Goal: Information Seeking & Learning: Check status

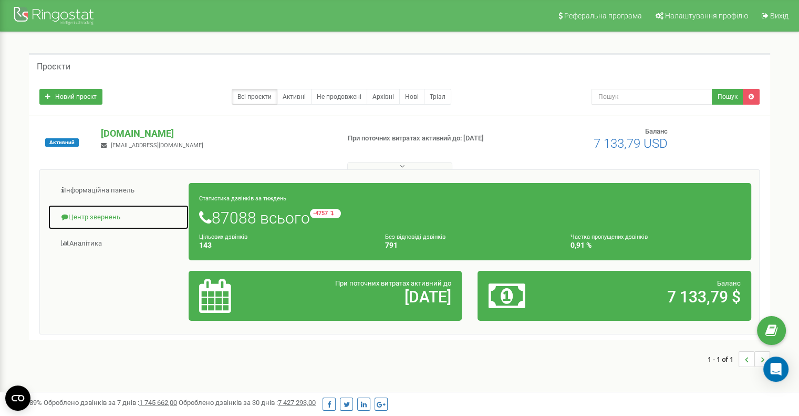
click at [84, 212] on link "Центр звернень" at bounding box center [118, 217] width 141 height 26
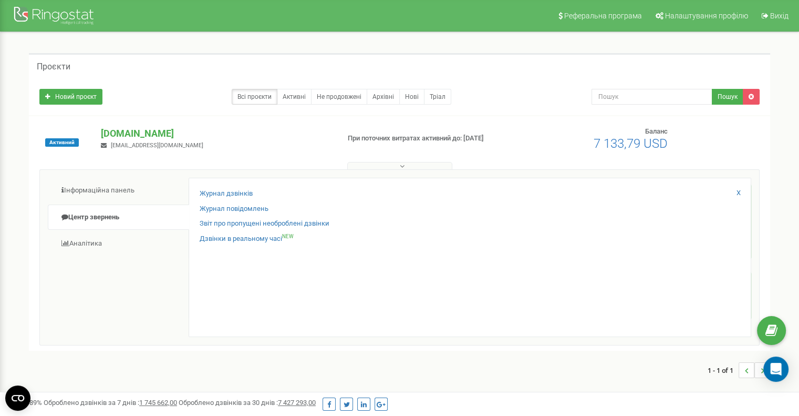
click at [214, 187] on div "Журнал дзвінків Журнал повідомлень Звіт про пропущені необроблені дзвінки Дзвін…" at bounding box center [470, 257] width 563 height 159
click at [214, 189] on link "Журнал дзвінків" at bounding box center [226, 194] width 53 height 10
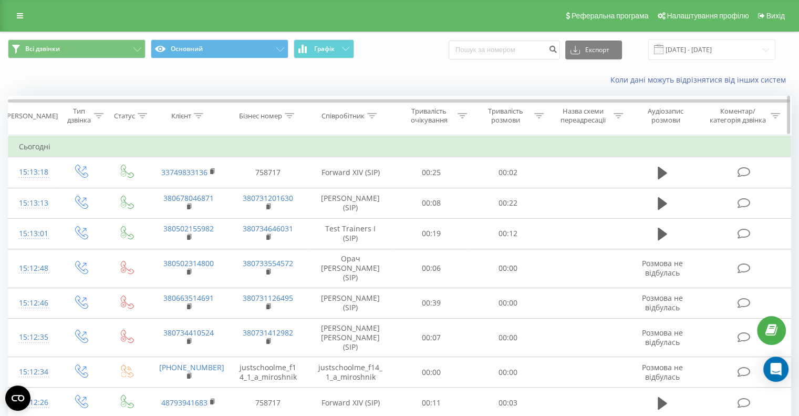
click at [374, 119] on div at bounding box center [371, 115] width 9 height 9
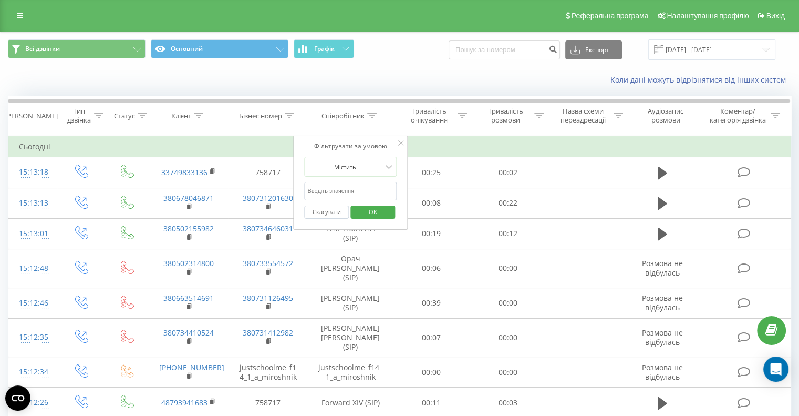
click at [334, 186] on input "text" at bounding box center [350, 191] width 93 height 18
type input "Сапожнікова"
click at [372, 210] on span "OK" at bounding box center [372, 211] width 29 height 16
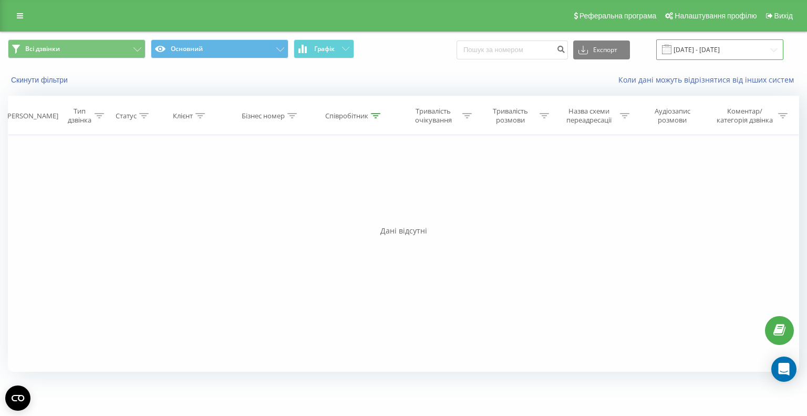
click at [704, 53] on input "23.08.2025 - 23.09.2025" at bounding box center [720, 49] width 127 height 20
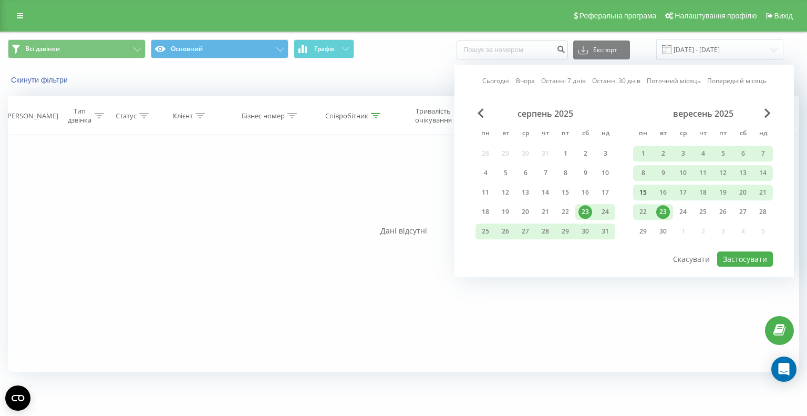
click at [641, 197] on div "15" at bounding box center [644, 193] width 14 height 14
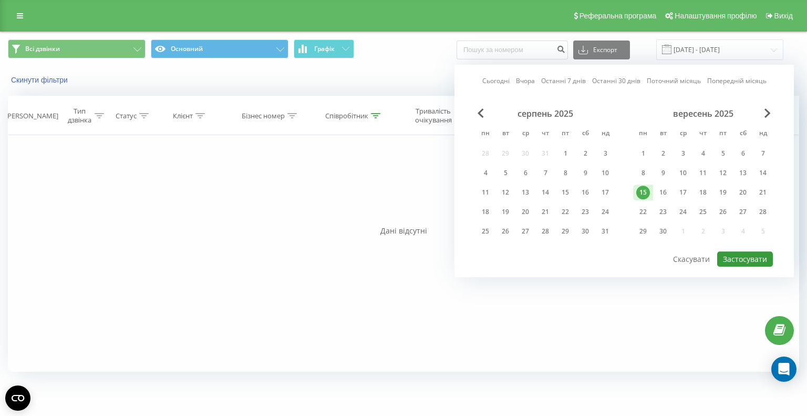
click at [734, 251] on button "Застосувати" at bounding box center [745, 258] width 56 height 15
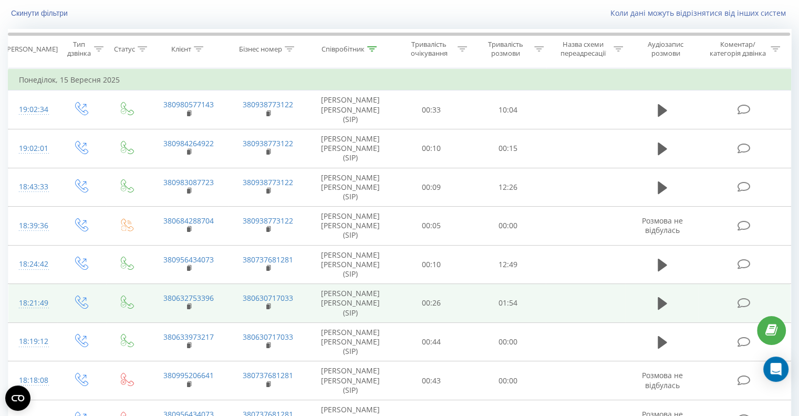
scroll to position [85, 0]
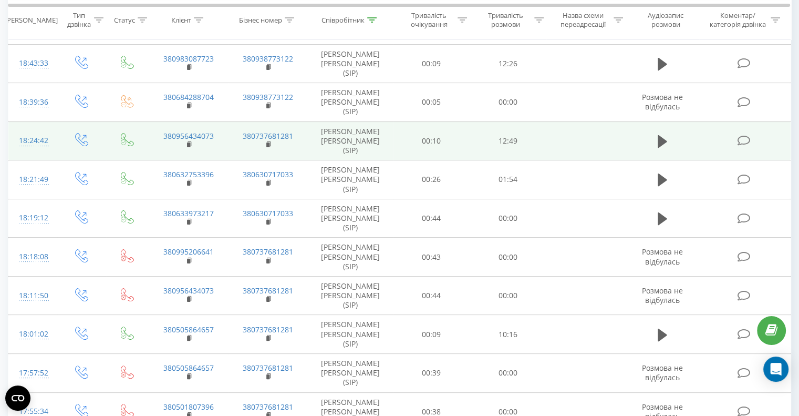
scroll to position [183, 0]
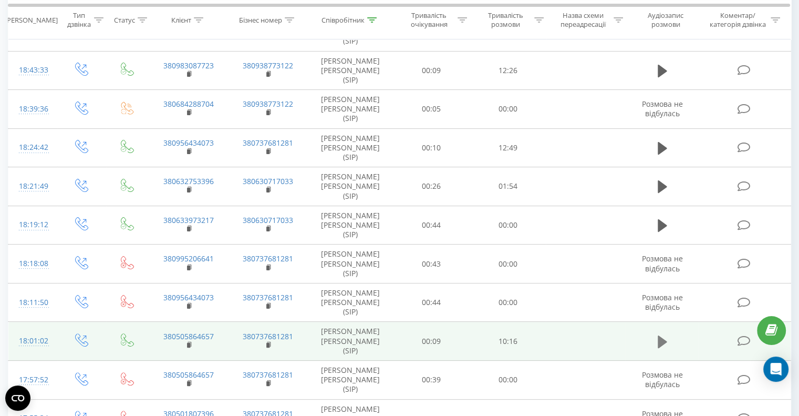
click at [660, 335] on icon at bounding box center [662, 341] width 9 height 13
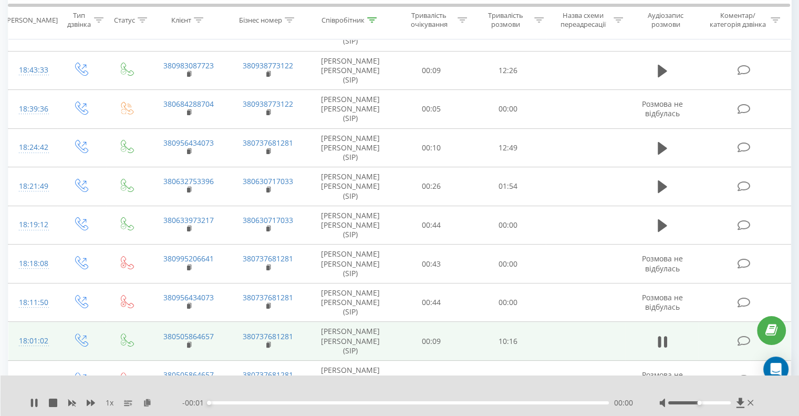
click at [724, 402] on div at bounding box center [700, 402] width 63 height 3
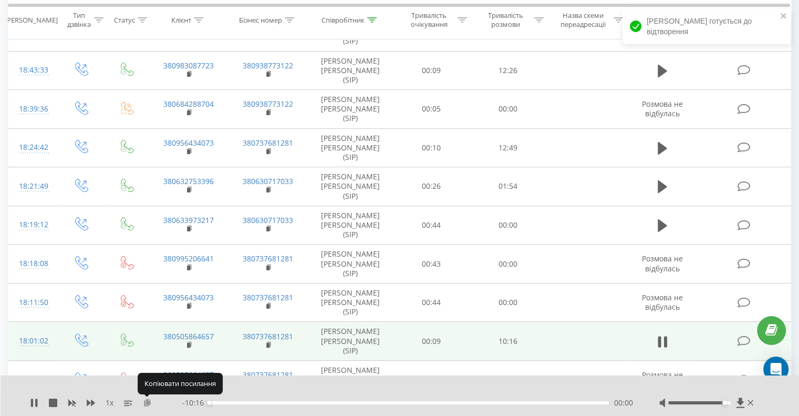
click at [148, 403] on icon at bounding box center [147, 401] width 9 height 7
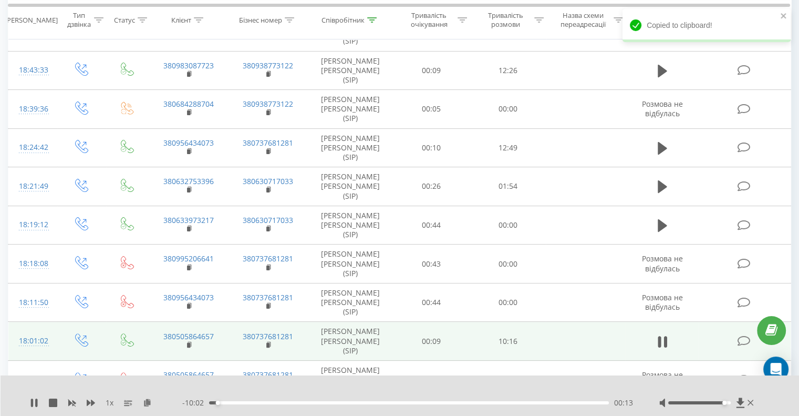
click at [83, 406] on div "1 x" at bounding box center [106, 402] width 152 height 11
click at [88, 402] on icon at bounding box center [91, 402] width 8 height 6
click at [188, 343] on rect at bounding box center [188, 345] width 3 height 5
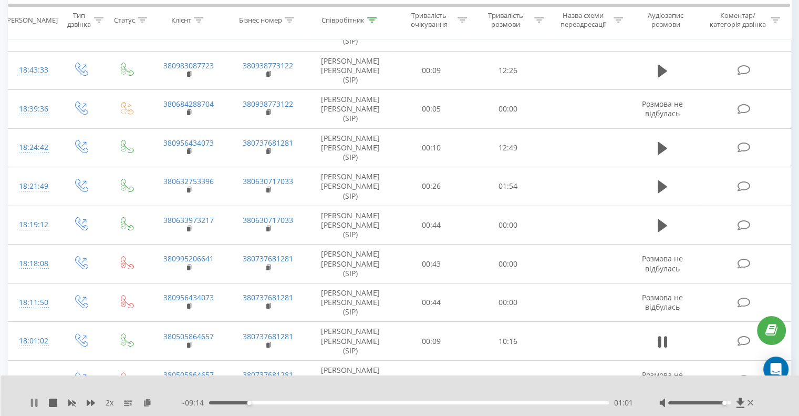
click at [36, 402] on icon at bounding box center [36, 402] width 2 height 8
click at [36, 402] on icon at bounding box center [34, 402] width 8 height 8
click at [311, 403] on div "03:20" at bounding box center [409, 402] width 400 height 3
click at [293, 403] on div "02:37" at bounding box center [409, 402] width 400 height 3
click at [30, 405] on icon at bounding box center [34, 402] width 8 height 8
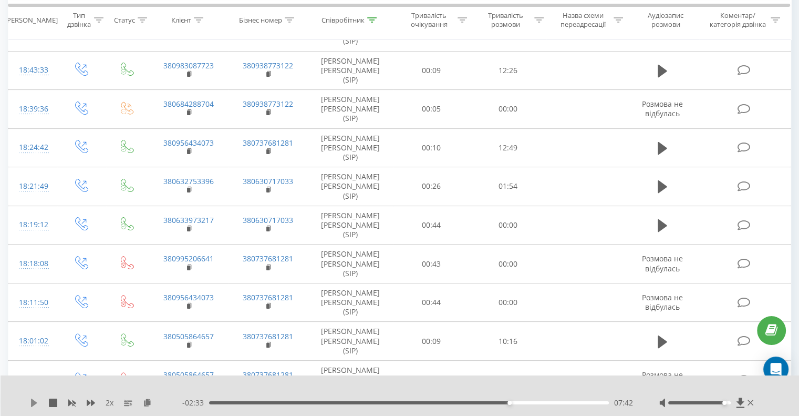
click at [34, 404] on icon at bounding box center [34, 402] width 6 height 8
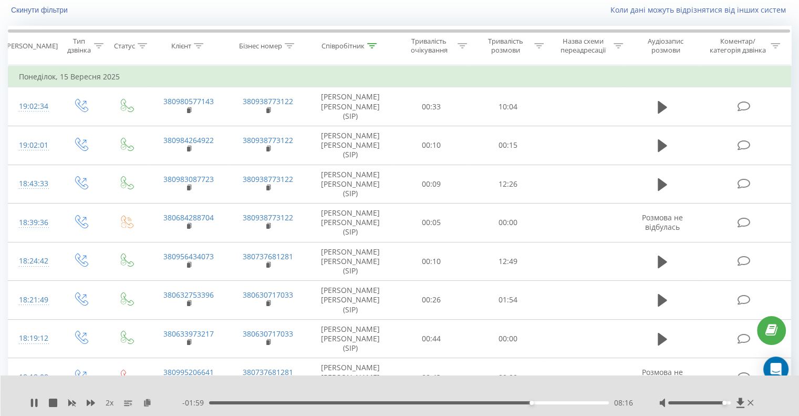
scroll to position [0, 0]
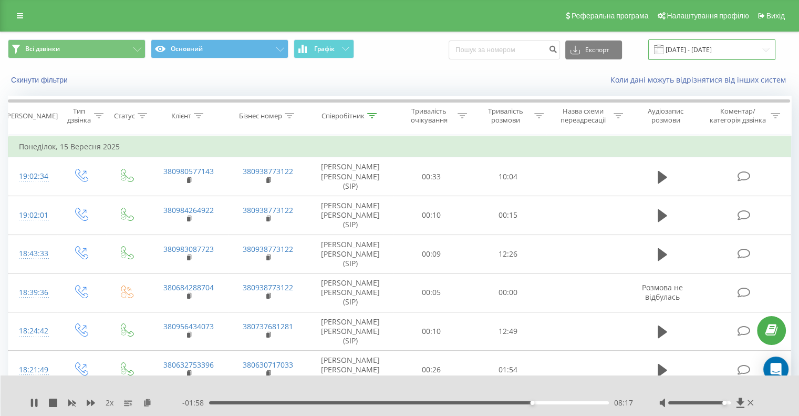
click at [710, 46] on input "[DATE] - [DATE]" at bounding box center [712, 49] width 127 height 20
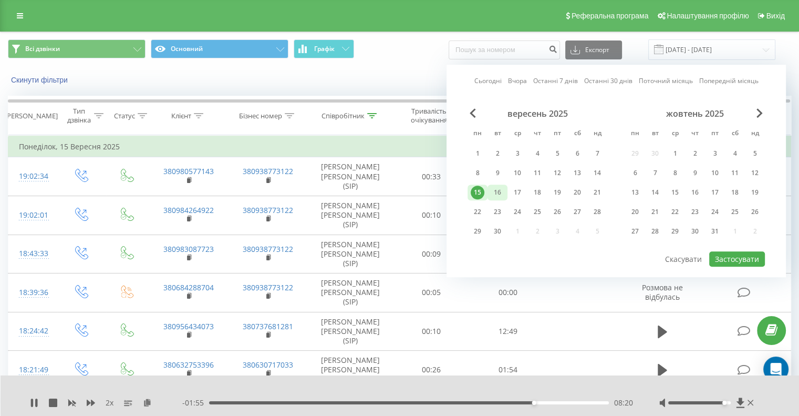
click at [505, 186] on div "16" at bounding box center [498, 192] width 20 height 16
click at [734, 253] on button "Застосувати" at bounding box center [738, 258] width 56 height 15
type input "[DATE] - [DATE]"
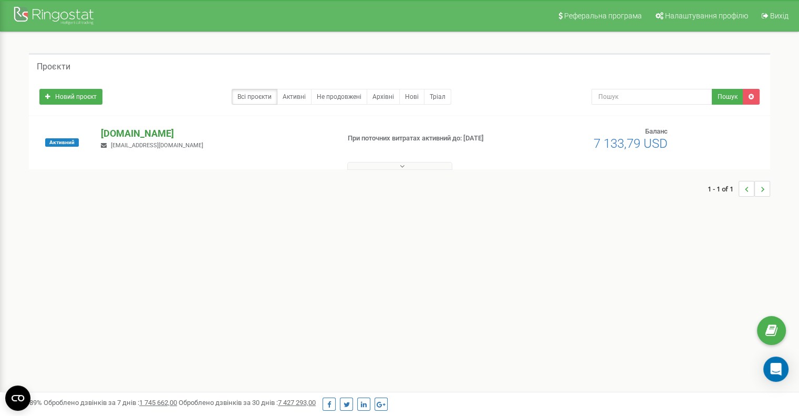
click at [132, 128] on p "[DOMAIN_NAME]" at bounding box center [216, 134] width 230 height 14
click at [151, 141] on div "[DOMAIN_NAME] [EMAIL_ADDRESS][DOMAIN_NAME]" at bounding box center [215, 138] width 245 height 23
click at [151, 131] on p "[DOMAIN_NAME]" at bounding box center [216, 134] width 230 height 14
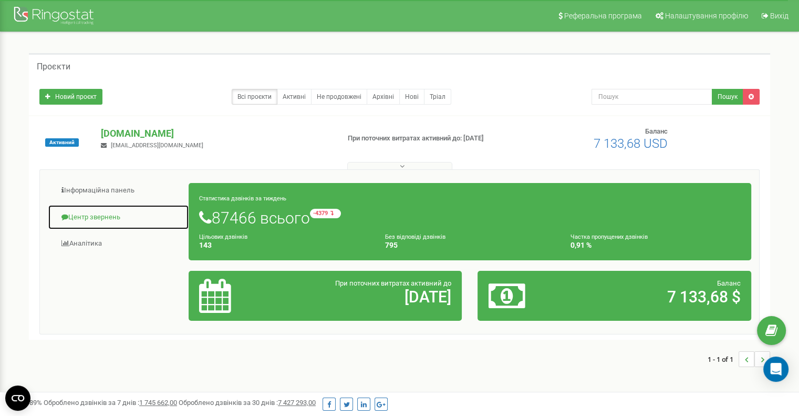
drag, startPoint x: 97, startPoint y: 210, endPoint x: 110, endPoint y: 208, distance: 13.3
click at [97, 210] on link "Центр звернень" at bounding box center [118, 217] width 141 height 26
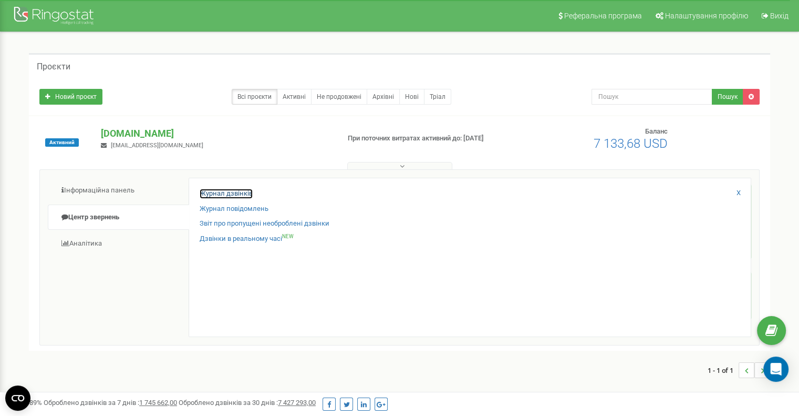
click at [235, 190] on link "Журнал дзвінків" at bounding box center [226, 194] width 53 height 10
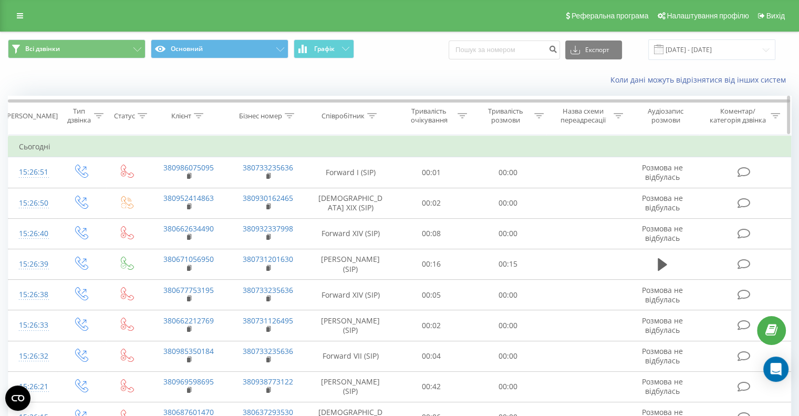
click at [376, 113] on icon at bounding box center [371, 115] width 9 height 5
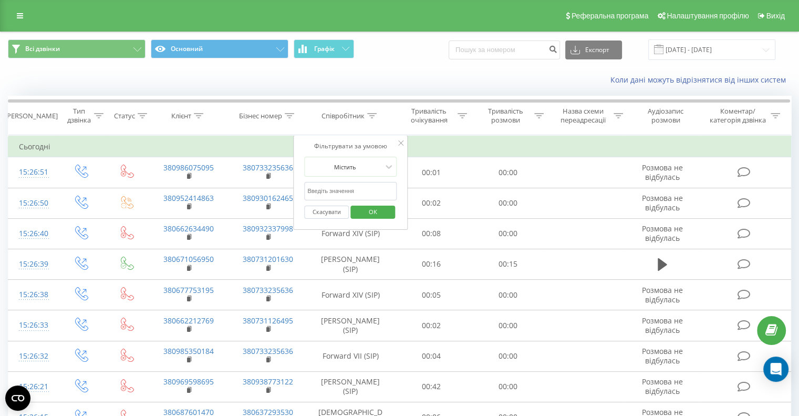
click at [342, 186] on input "text" at bounding box center [350, 191] width 93 height 18
type input "[PERSON_NAME]"
click at [358, 213] on span "OK" at bounding box center [372, 211] width 29 height 16
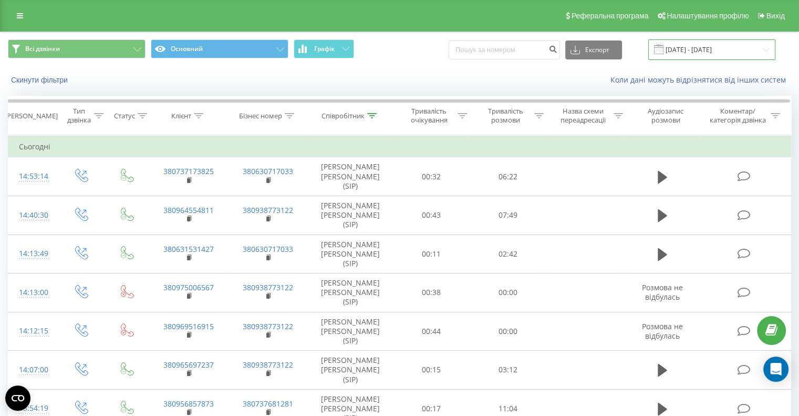
click at [705, 49] on input "[DATE] - [DATE]" at bounding box center [712, 49] width 127 height 20
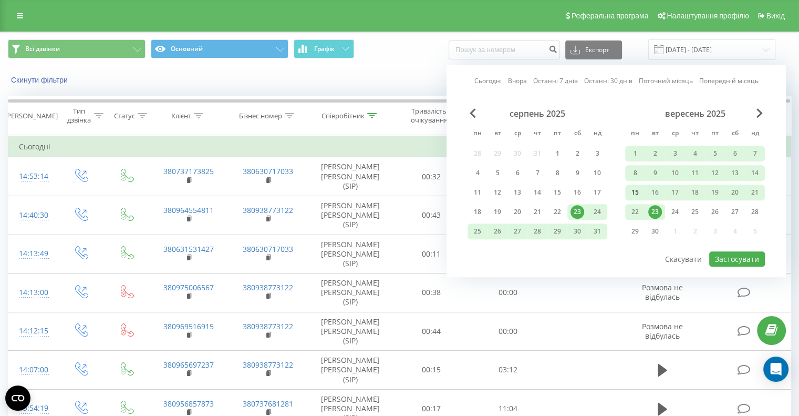
click at [633, 192] on div "15" at bounding box center [636, 193] width 14 height 14
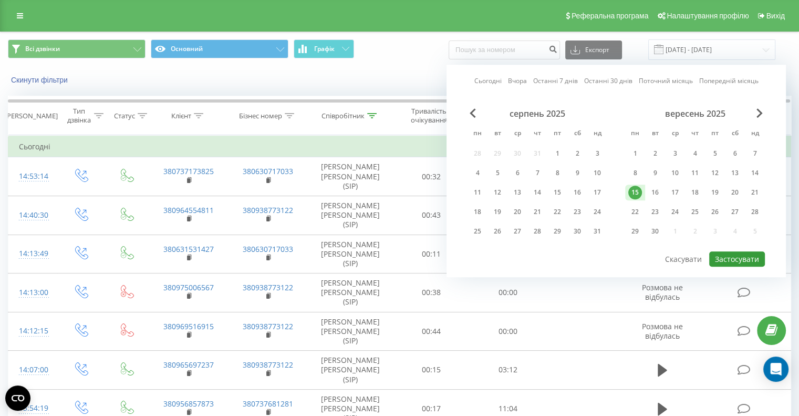
click at [734, 258] on button "Застосувати" at bounding box center [738, 258] width 56 height 15
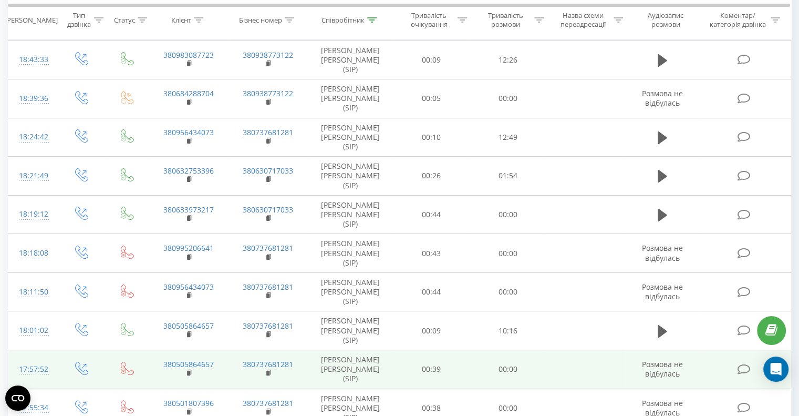
scroll to position [210, 0]
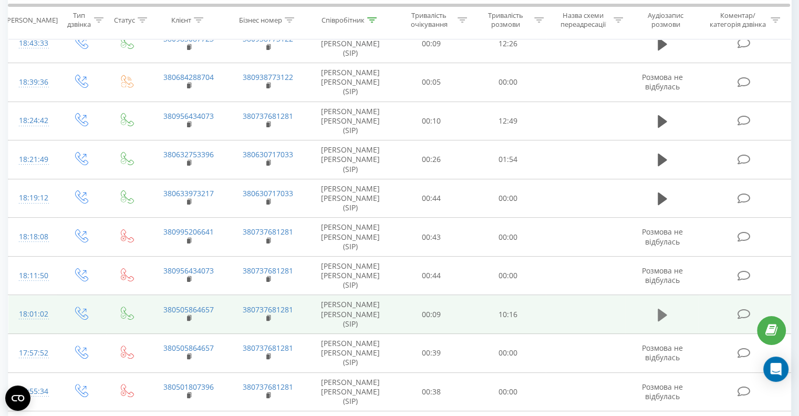
click at [666, 307] on icon at bounding box center [662, 314] width 9 height 15
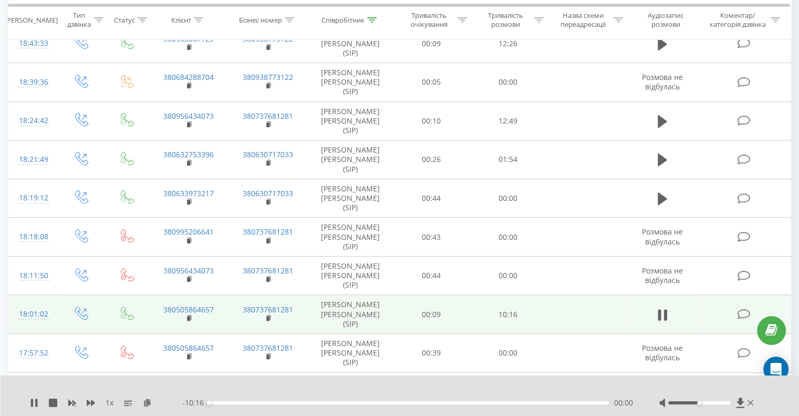
click at [726, 403] on div at bounding box center [700, 402] width 63 height 3
click at [569, 402] on div "00:02" at bounding box center [409, 402] width 400 height 3
click at [90, 406] on icon at bounding box center [91, 402] width 8 height 8
click at [91, 403] on icon at bounding box center [91, 402] width 8 height 6
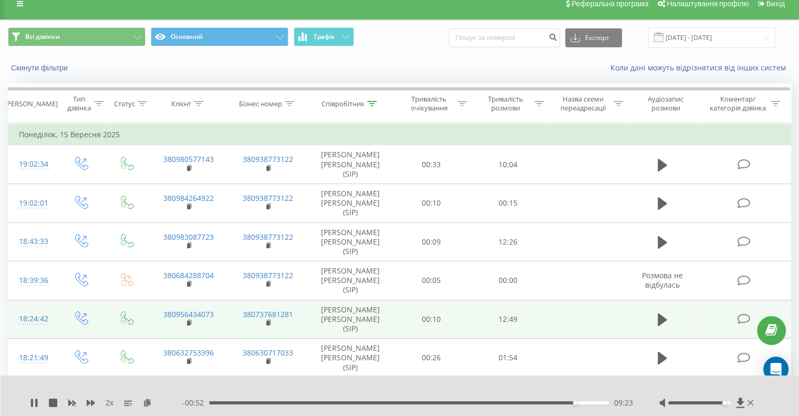
scroll to position [0, 0]
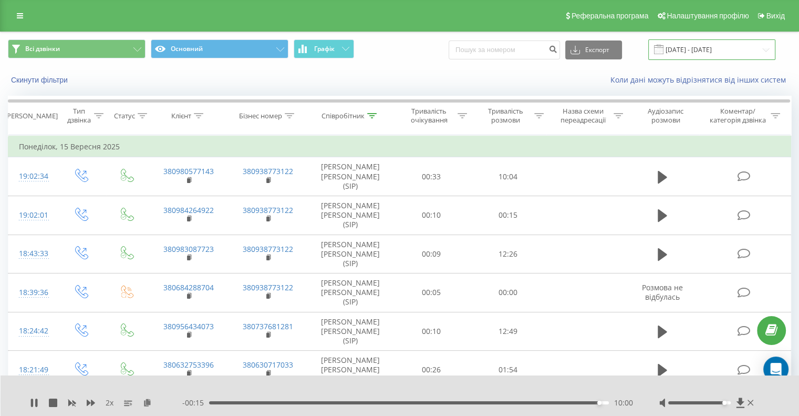
click at [699, 48] on input "[DATE] - [DATE]" at bounding box center [712, 49] width 127 height 20
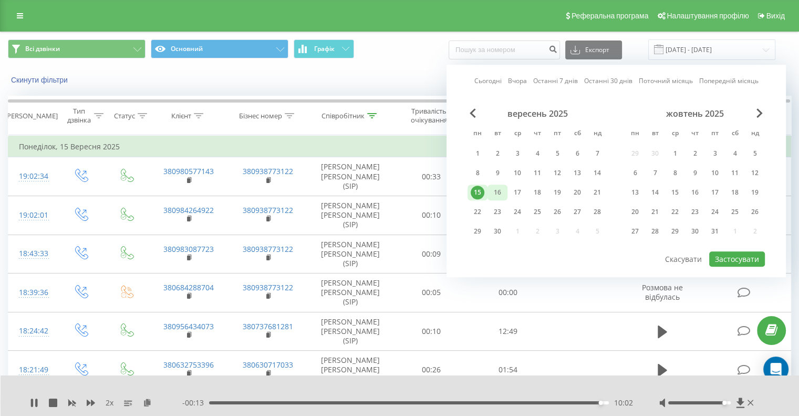
click at [499, 191] on div "16" at bounding box center [498, 193] width 14 height 14
click at [717, 255] on button "Застосувати" at bounding box center [738, 258] width 56 height 15
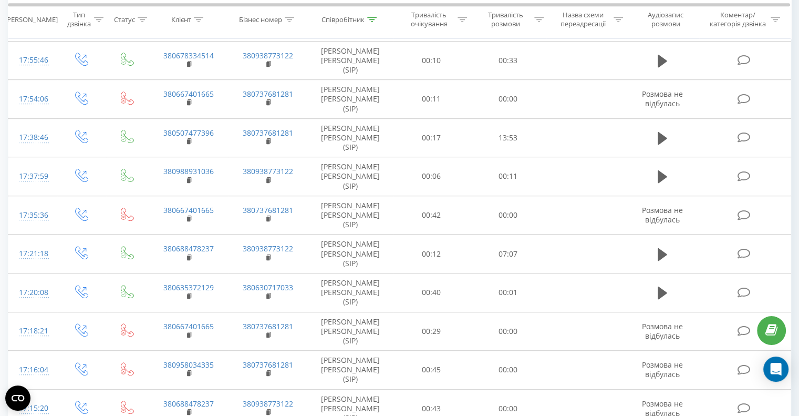
scroll to position [542, 0]
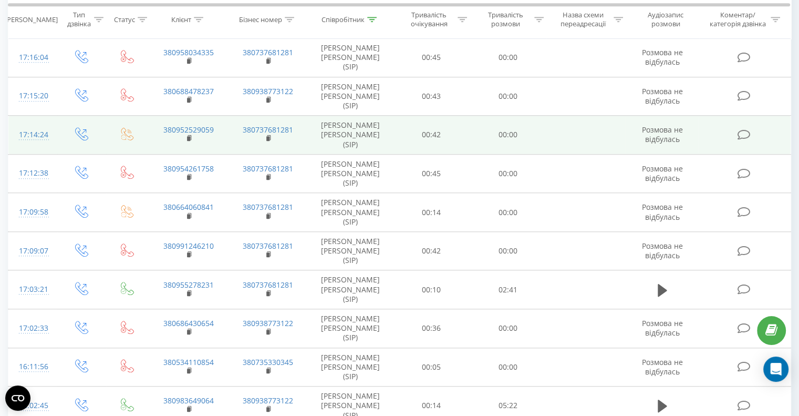
scroll to position [910, 0]
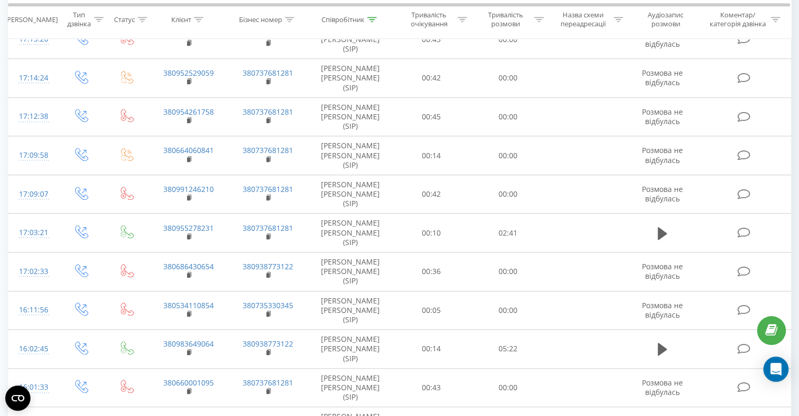
drag, startPoint x: 574, startPoint y: 248, endPoint x: 557, endPoint y: 242, distance: 17.8
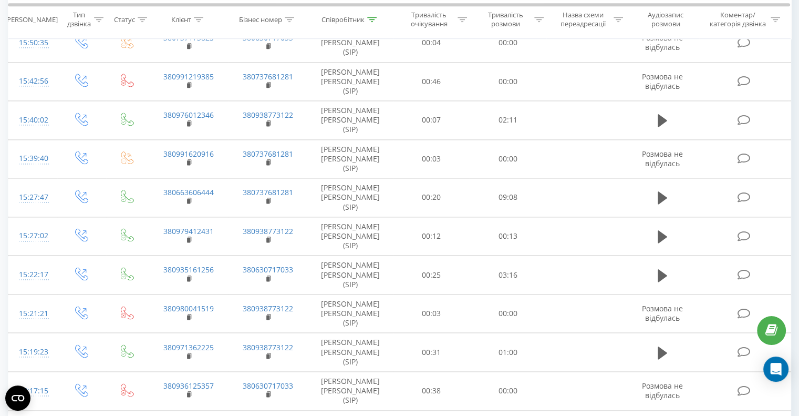
scroll to position [1409, 0]
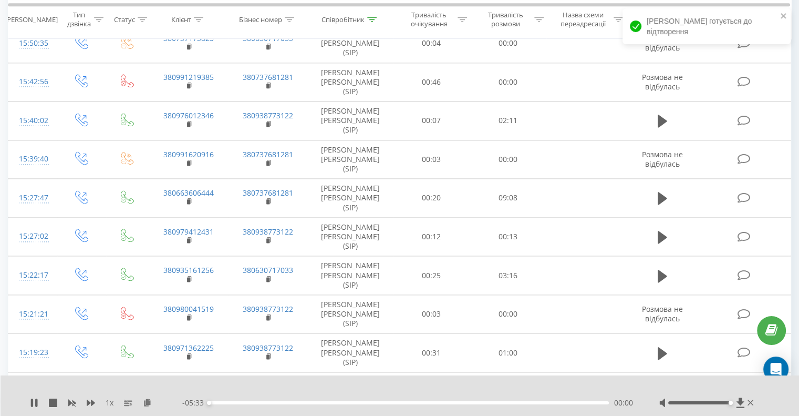
click at [728, 401] on div at bounding box center [700, 402] width 63 height 3
click at [90, 403] on icon at bounding box center [91, 402] width 8 height 8
click at [34, 403] on icon at bounding box center [34, 402] width 8 height 8
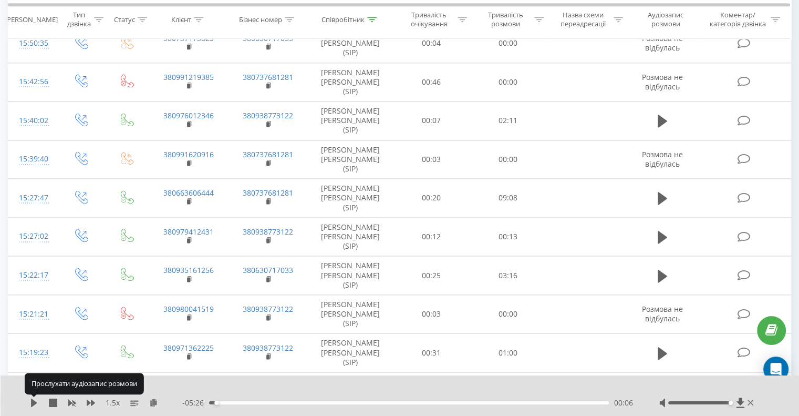
click at [34, 403] on icon at bounding box center [34, 402] width 6 height 8
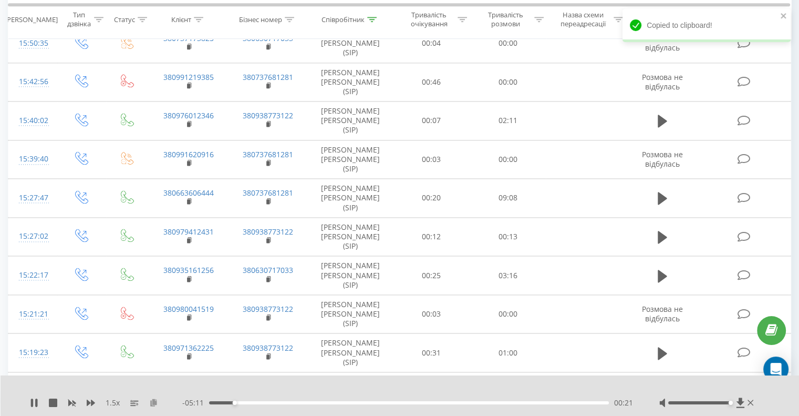
click at [151, 401] on icon at bounding box center [153, 401] width 9 height 7
click at [155, 403] on icon at bounding box center [153, 401] width 9 height 7
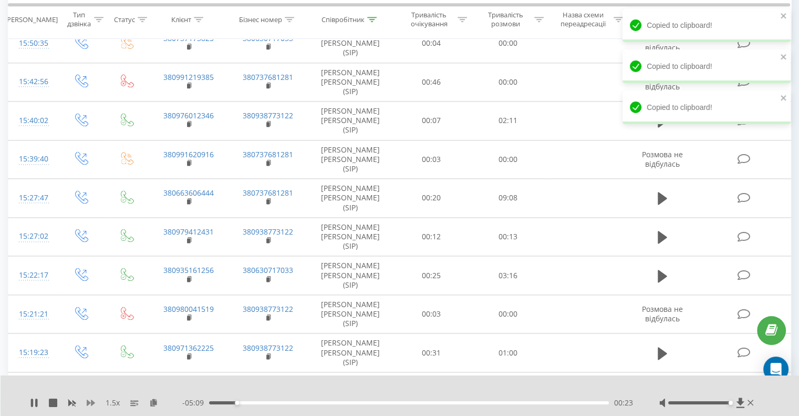
click at [87, 404] on icon at bounding box center [91, 402] width 8 height 6
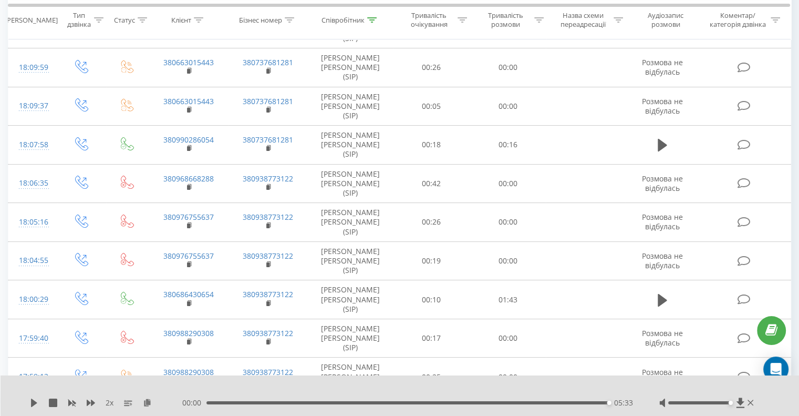
scroll to position [0, 0]
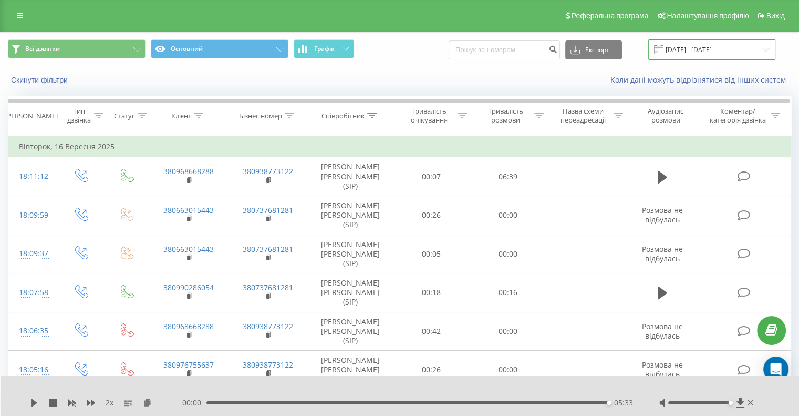
click at [674, 48] on input "[DATE] - [DATE]" at bounding box center [712, 49] width 127 height 20
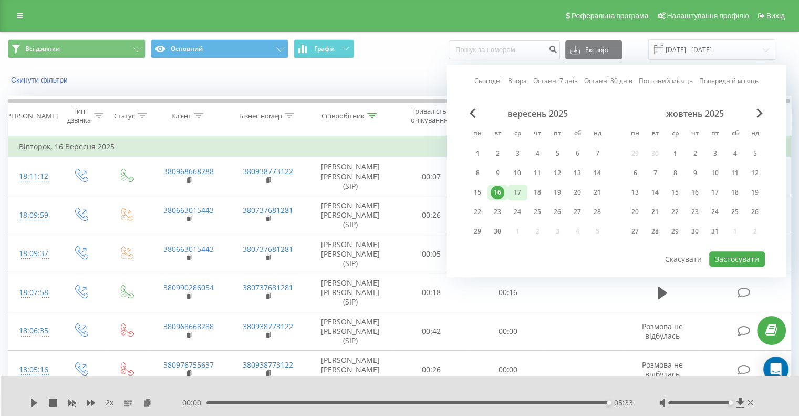
click at [518, 188] on div "17" at bounding box center [518, 193] width 14 height 14
click at [728, 255] on button "Застосувати" at bounding box center [738, 258] width 56 height 15
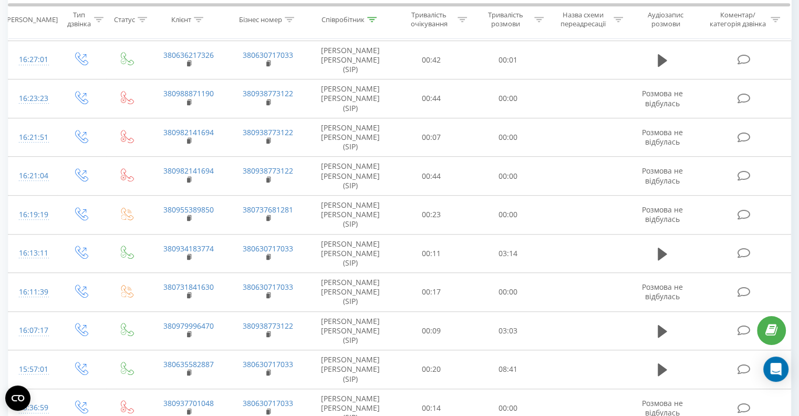
scroll to position [788, 0]
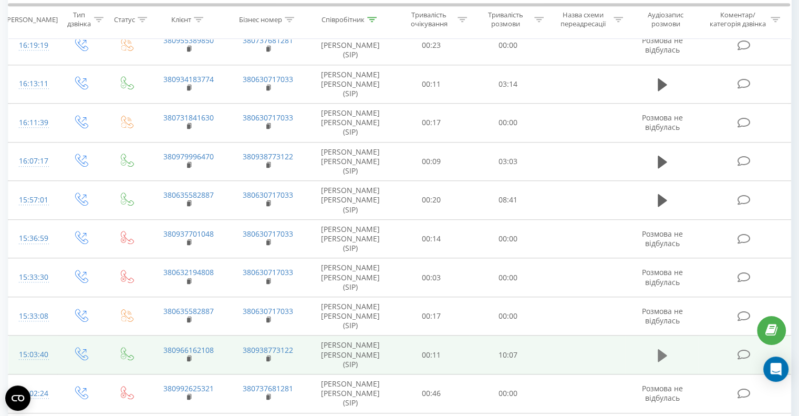
click at [662, 348] on icon at bounding box center [662, 354] width 9 height 13
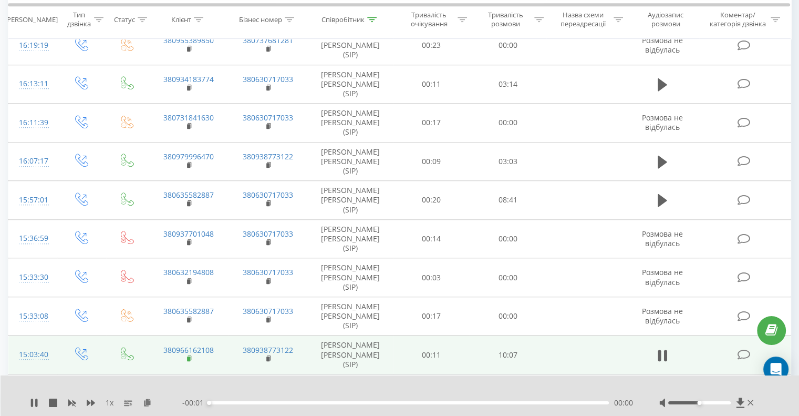
click at [188, 356] on rect at bounding box center [188, 358] width 3 height 5
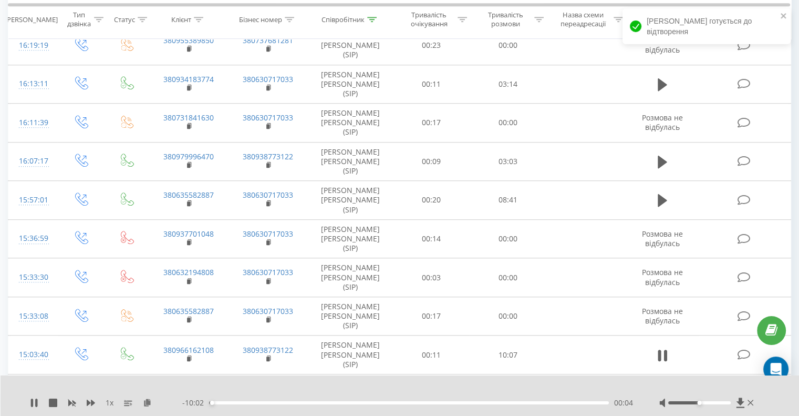
click at [724, 401] on div at bounding box center [700, 402] width 63 height 3
click at [93, 401] on icon at bounding box center [91, 402] width 8 height 6
click at [148, 401] on icon at bounding box center [147, 401] width 9 height 7
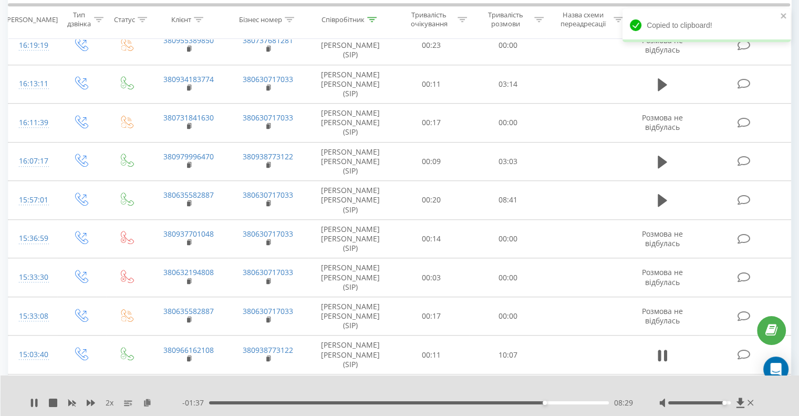
click at [532, 400] on div "- 01:37 08:29 08:29" at bounding box center [407, 402] width 451 height 11
click at [529, 401] on div "08:04" at bounding box center [409, 402] width 400 height 3
click at [511, 402] on div "08:10" at bounding box center [409, 402] width 400 height 3
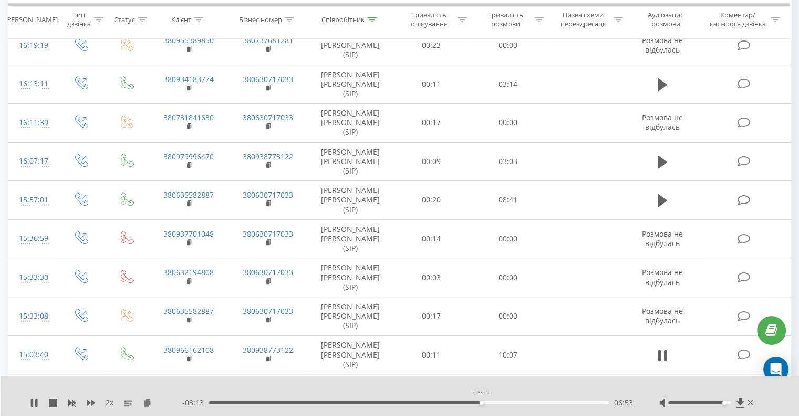
click at [481, 402] on div "06:53" at bounding box center [409, 402] width 400 height 3
click at [475, 402] on div "06:55" at bounding box center [409, 402] width 400 height 3
click at [459, 403] on div "06:45" at bounding box center [409, 402] width 400 height 3
click at [454, 403] on div "06:11" at bounding box center [409, 402] width 400 height 3
click at [444, 403] on div "06:14" at bounding box center [409, 402] width 400 height 3
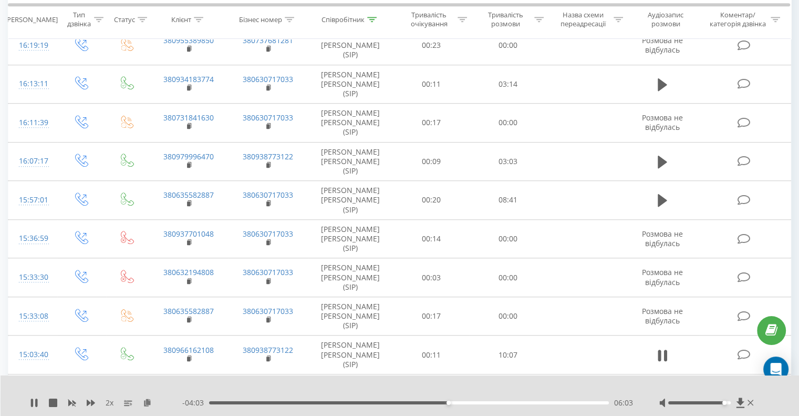
click at [487, 402] on div "06:03" at bounding box center [409, 402] width 400 height 3
click at [510, 402] on div "07:02" at bounding box center [409, 402] width 400 height 3
click at [76, 403] on div "2 x" at bounding box center [106, 402] width 152 height 11
click at [72, 404] on icon at bounding box center [72, 402] width 8 height 8
click at [93, 403] on icon at bounding box center [91, 402] width 8 height 6
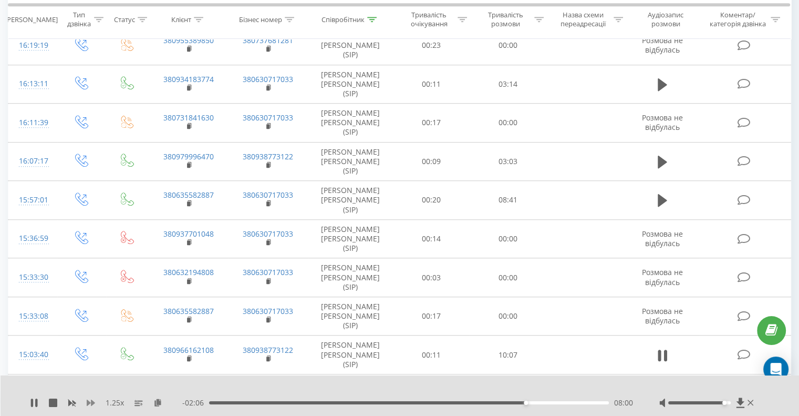
click at [93, 403] on icon at bounding box center [91, 402] width 8 height 6
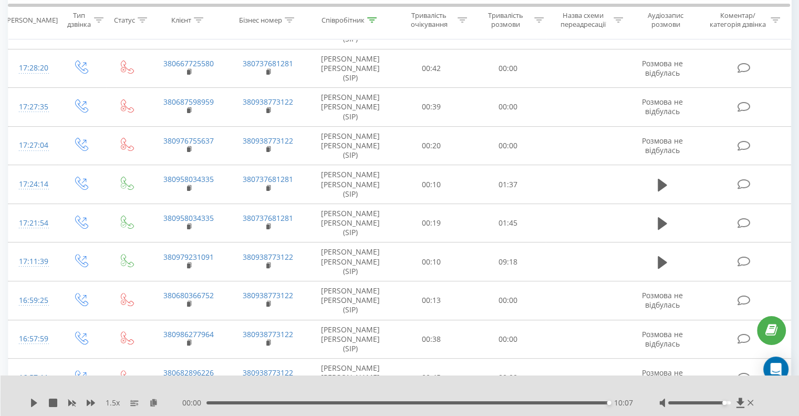
scroll to position [0, 0]
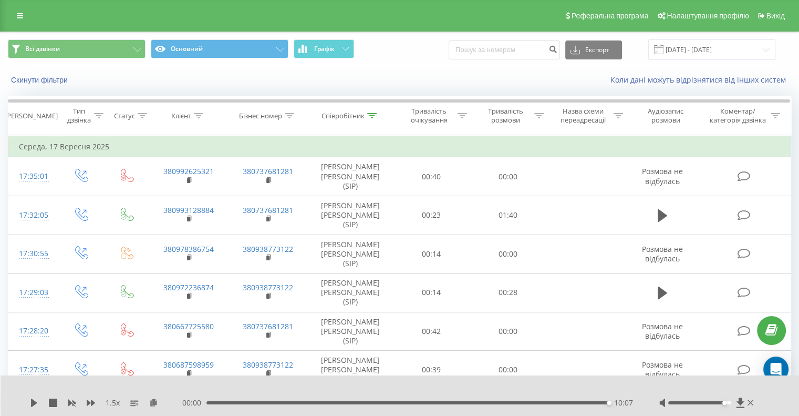
click at [690, 35] on div "Всі дзвінки Основний Графік Експорт .csv .xls .xlsx [DATE] - [DATE]" at bounding box center [400, 49] width 798 height 35
click at [688, 50] on input "[DATE] - [DATE]" at bounding box center [712, 49] width 127 height 20
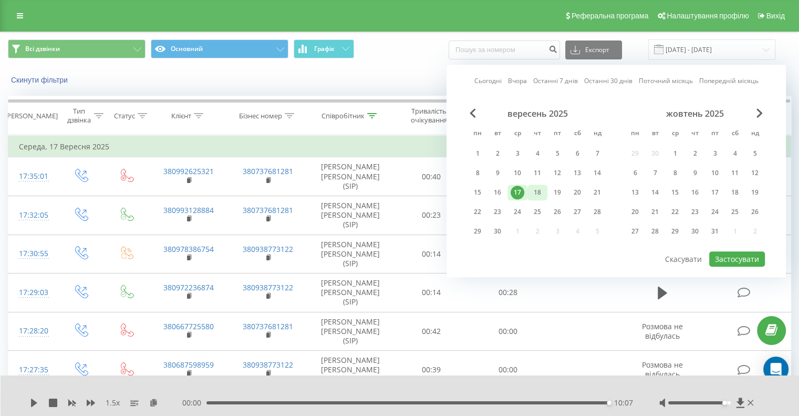
click at [535, 191] on div "18" at bounding box center [538, 193] width 14 height 14
click at [732, 252] on button "Застосувати" at bounding box center [738, 258] width 56 height 15
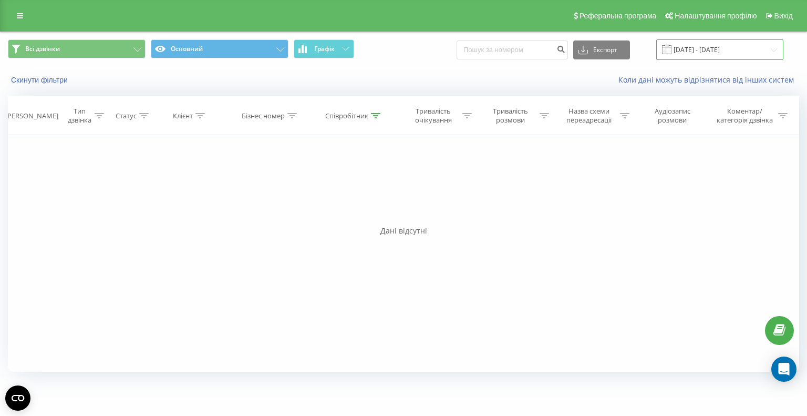
click at [693, 51] on input "[DATE] - [DATE]" at bounding box center [720, 49] width 127 height 20
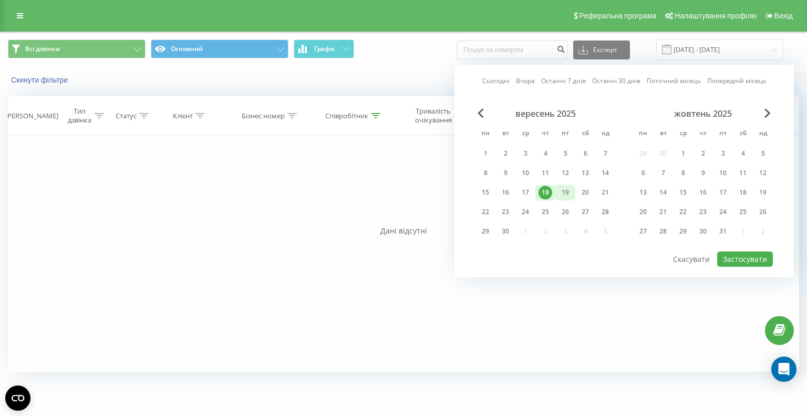
click at [570, 197] on div "19" at bounding box center [566, 193] width 14 height 14
click at [735, 254] on button "Застосувати" at bounding box center [745, 258] width 56 height 15
type input "[DATE] - [DATE]"
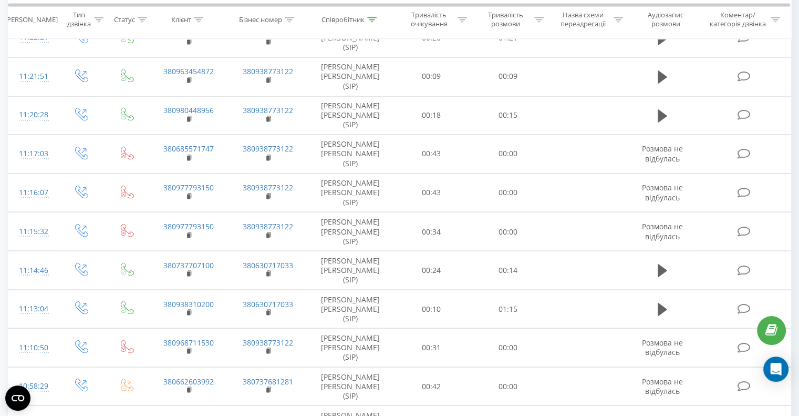
scroll to position [1840, 0]
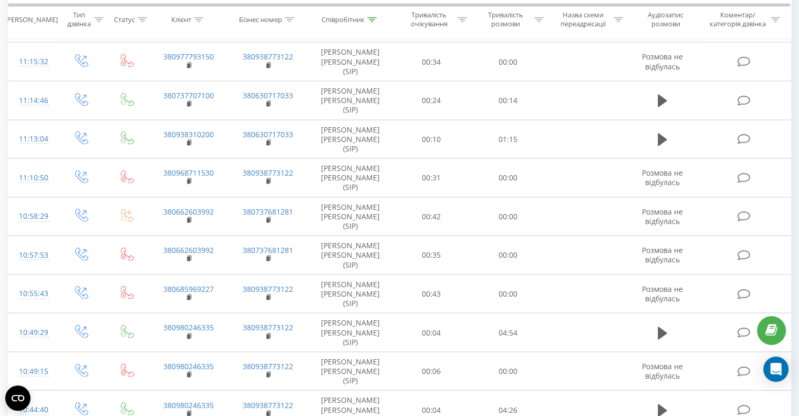
scroll to position [2067, 0]
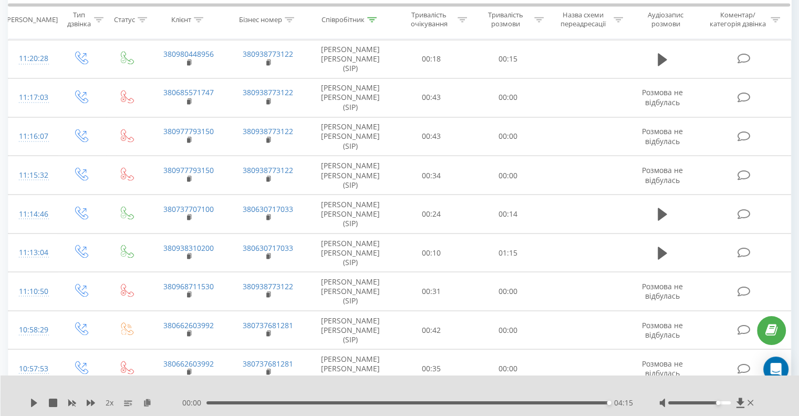
scroll to position [1857, 0]
click at [294, 402] on div "04:15" at bounding box center [408, 402] width 403 height 3
click at [38, 399] on icon at bounding box center [34, 402] width 8 height 8
